Goal: Find specific page/section: Find specific page/section

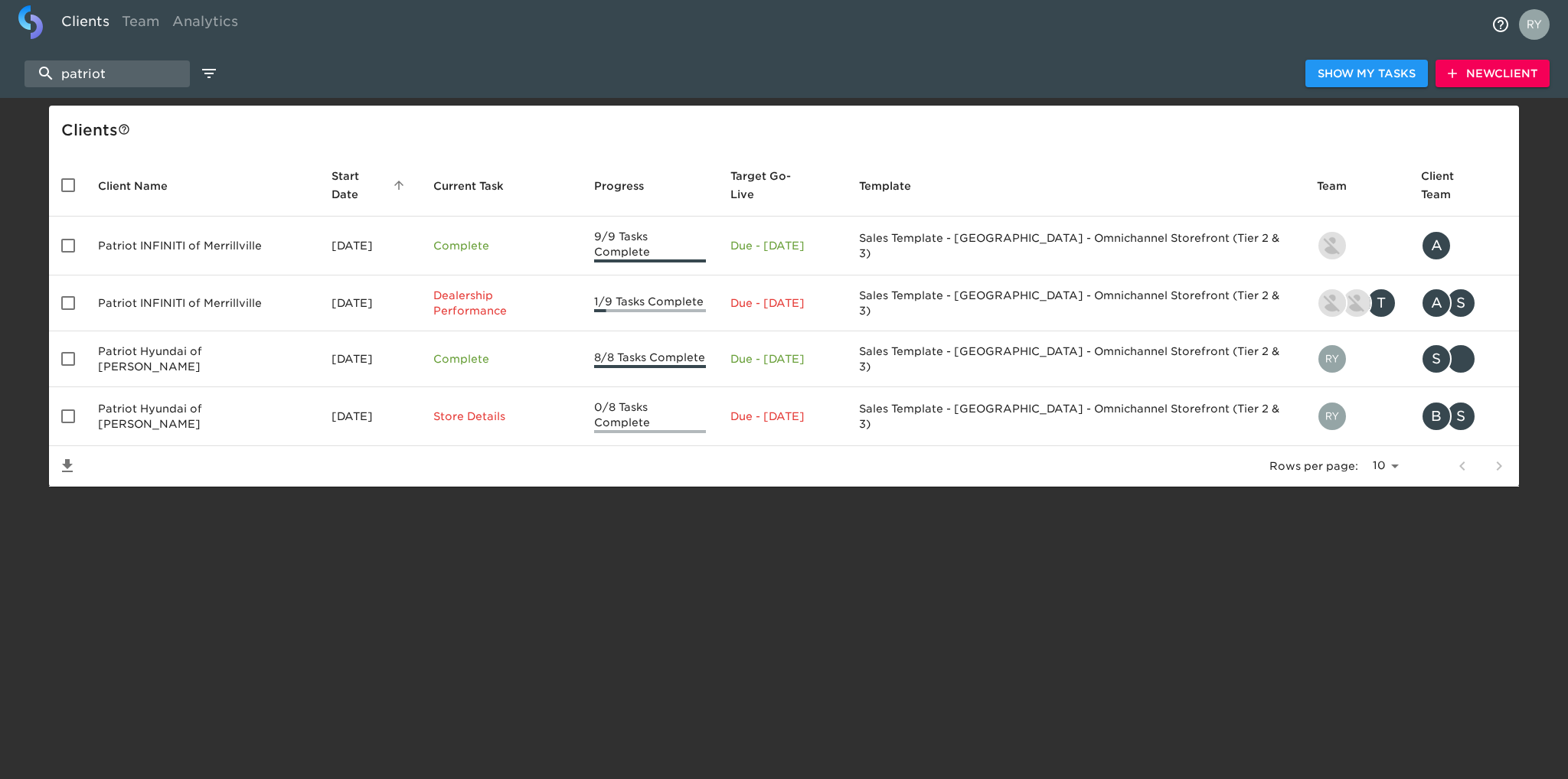
select select "10"
click at [162, 62] on input "patriot" at bounding box center [107, 74] width 166 height 27
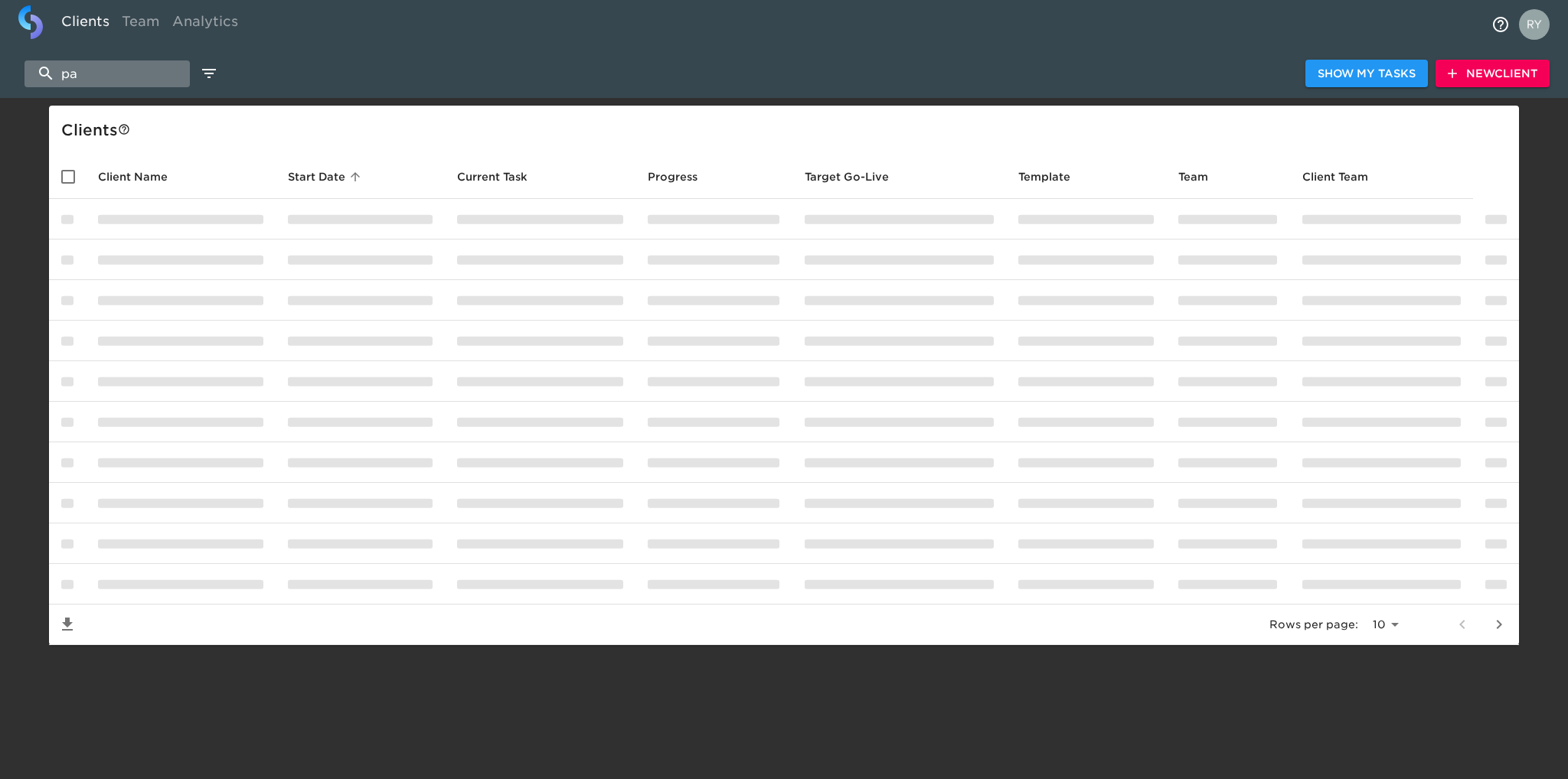
type input "p"
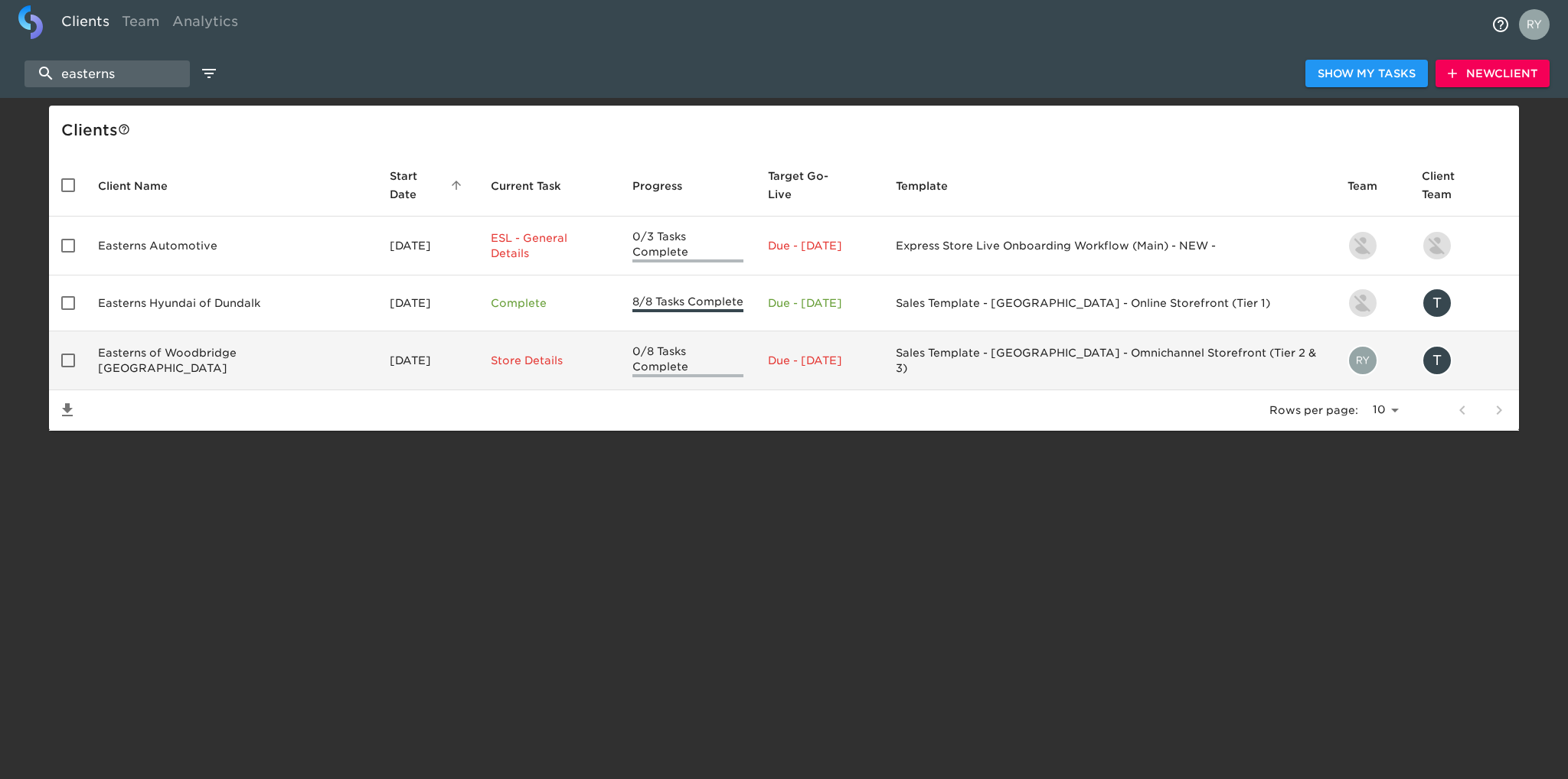
type input "easterns"
click at [190, 338] on td "Easterns of Woodbridge [GEOGRAPHIC_DATA]" at bounding box center [231, 360] width 291 height 59
